Goal: Task Accomplishment & Management: Manage account settings

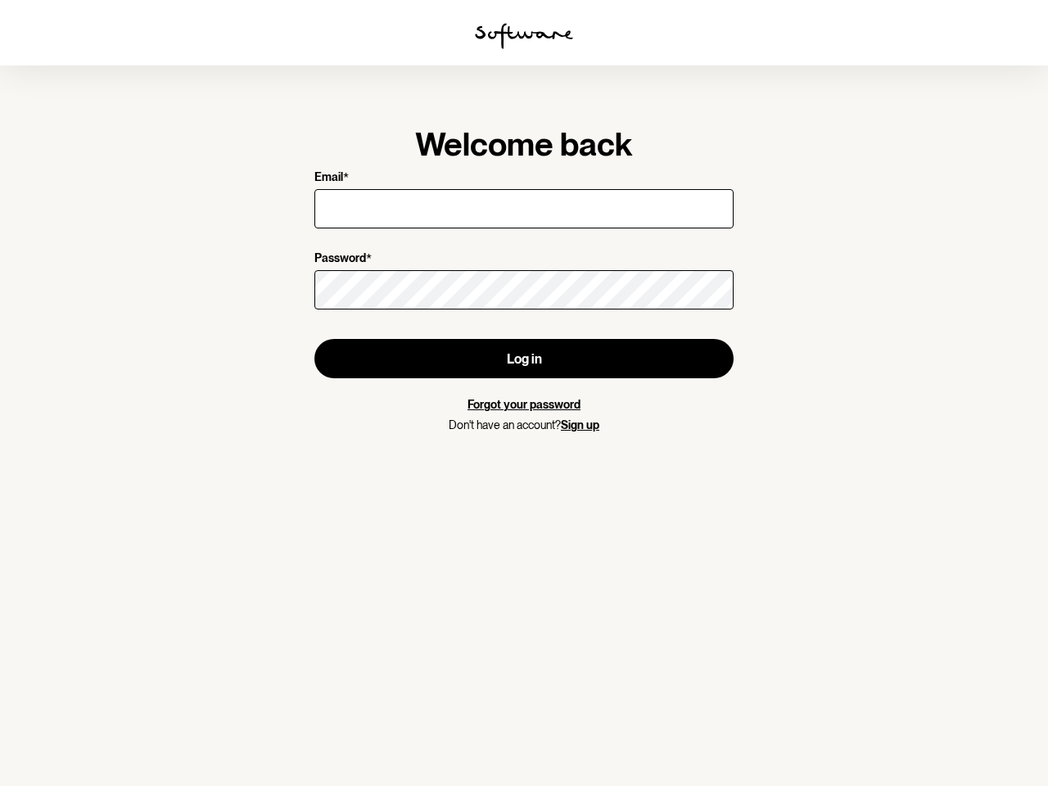
click at [524, 36] on img at bounding box center [524, 36] width 98 height 26
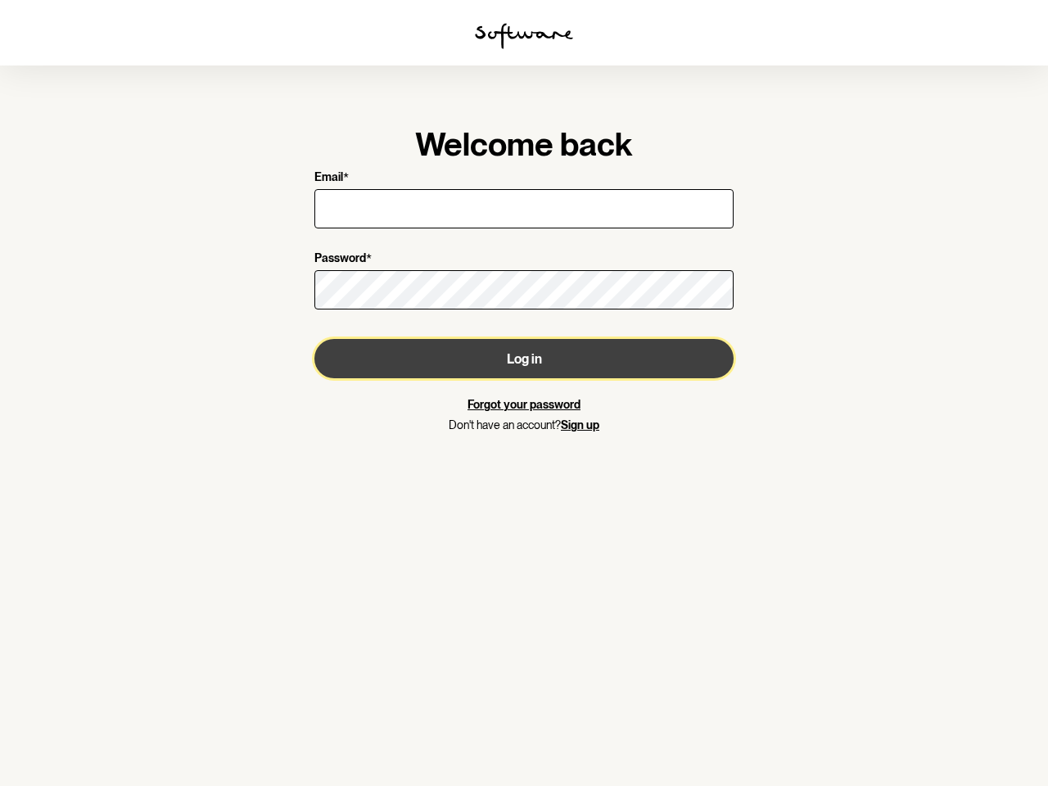
click at [524, 359] on button "Log in" at bounding box center [523, 358] width 419 height 39
